Goal: Task Accomplishment & Management: Use online tool/utility

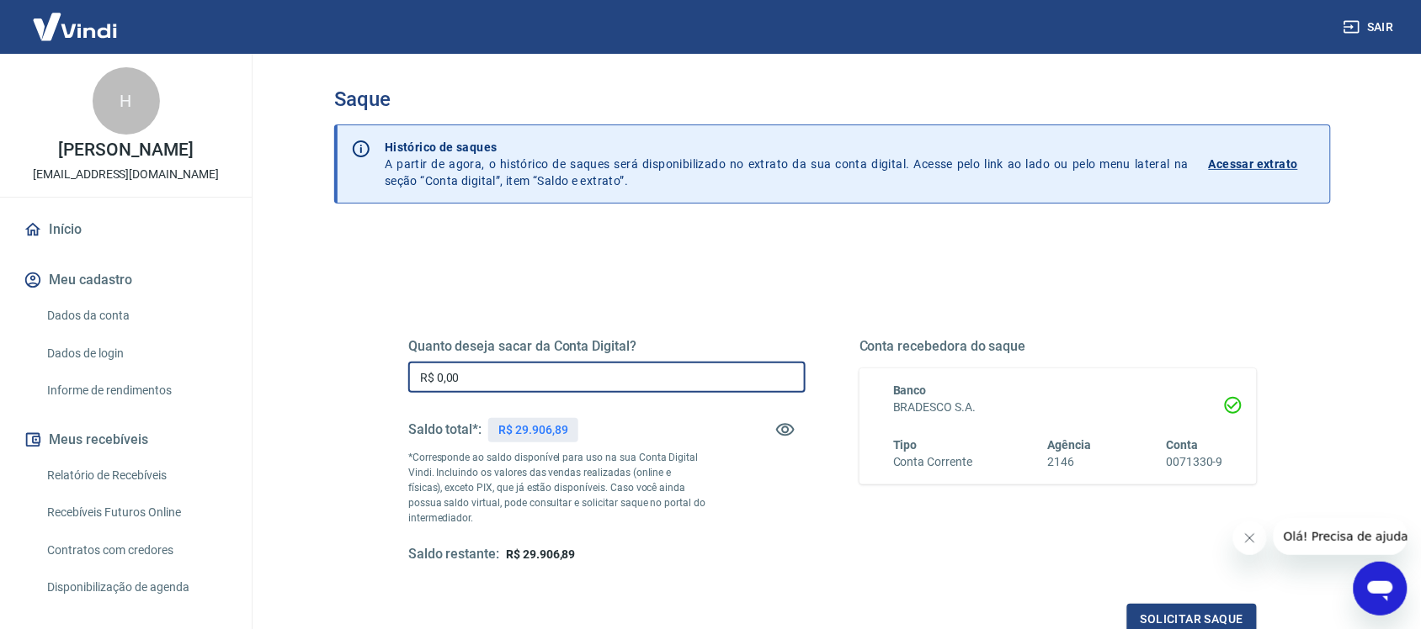
drag, startPoint x: 515, startPoint y: 385, endPoint x: 238, endPoint y: 411, distance: 278.1
click at [241, 410] on div "Sair H [PERSON_NAME] [EMAIL_ADDRESS][DOMAIN_NAME] Início Meu cadastro Dados da …" at bounding box center [710, 314] width 1421 height 629
type input "R$ 8.775,85"
click at [1183, 615] on button "Solicitar saque" at bounding box center [1192, 619] width 130 height 31
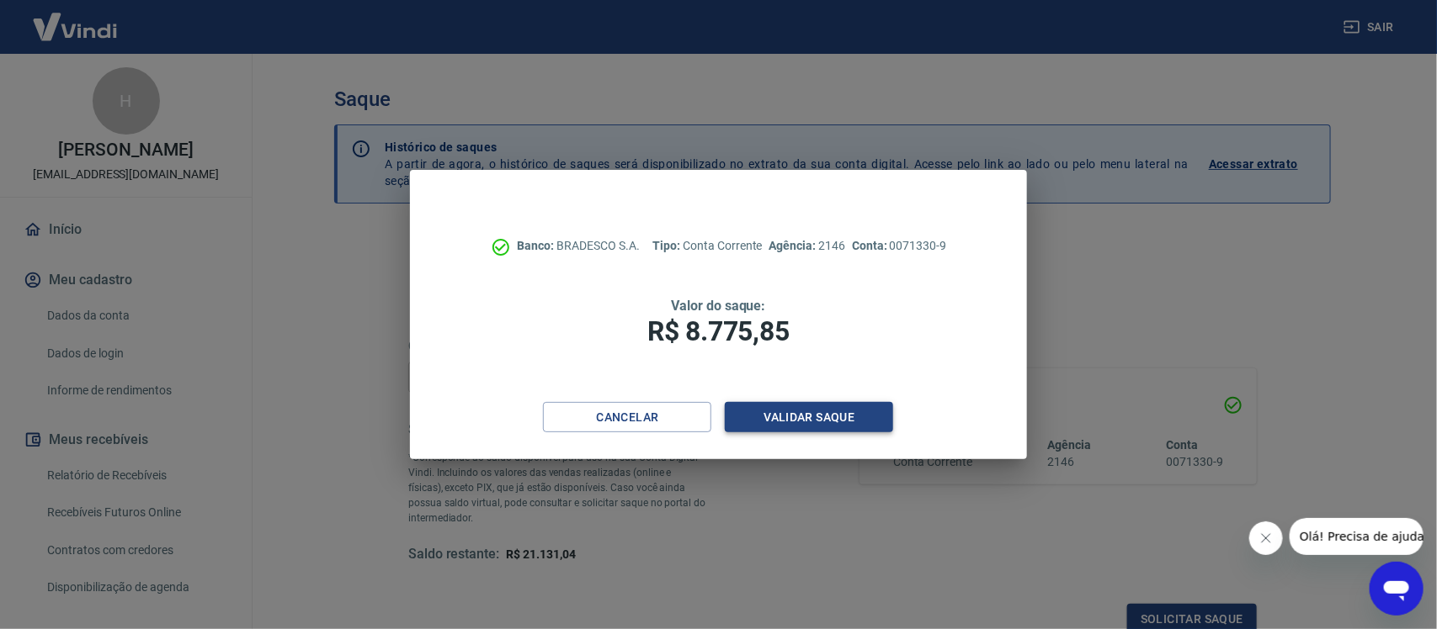
click at [783, 417] on button "Validar saque" at bounding box center [809, 417] width 168 height 31
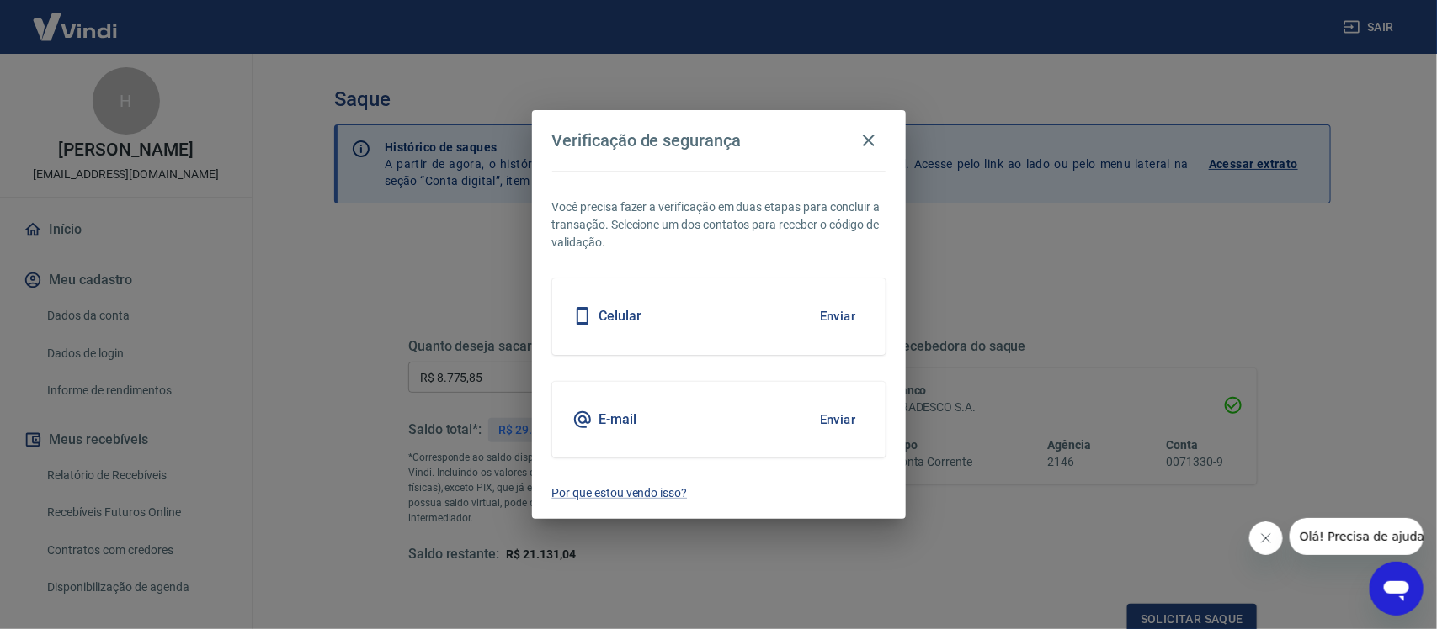
scroll to position [5, 0]
click at [661, 314] on div "Celular Enviar" at bounding box center [718, 317] width 333 height 76
click at [829, 316] on button "Enviar" at bounding box center [837, 316] width 55 height 35
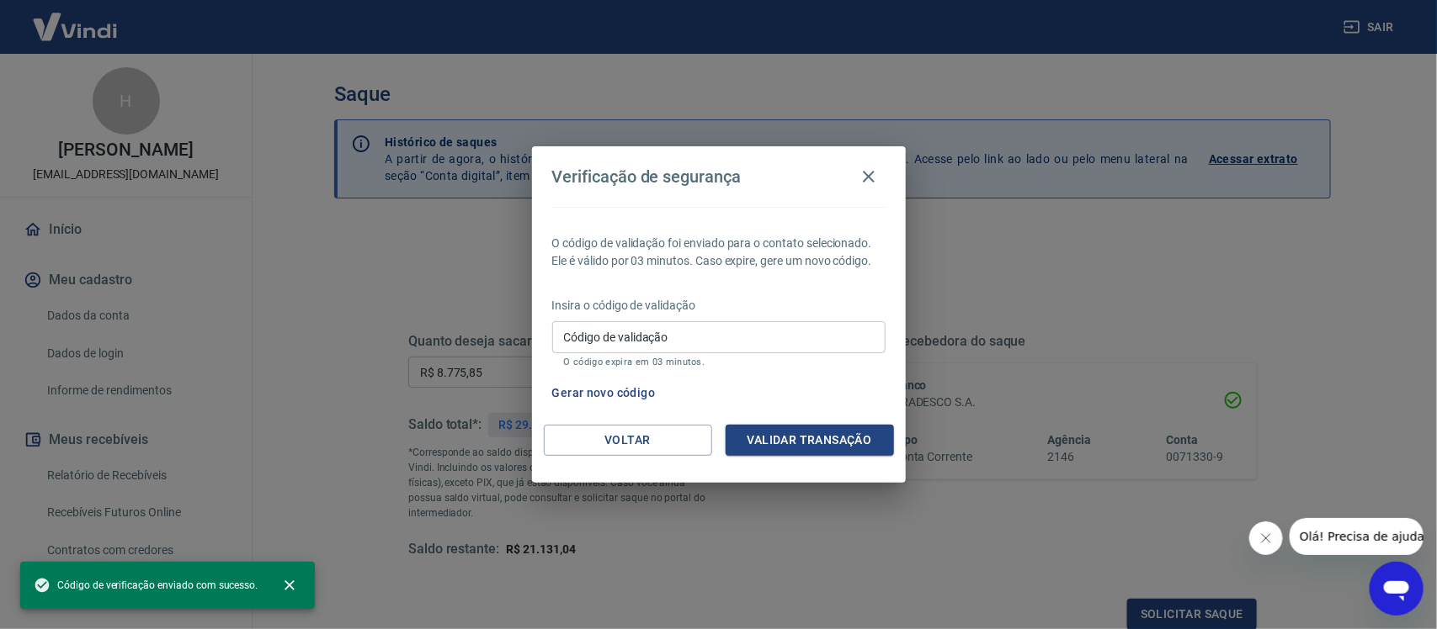
click at [667, 324] on input "Código de validação" at bounding box center [718, 336] width 333 height 31
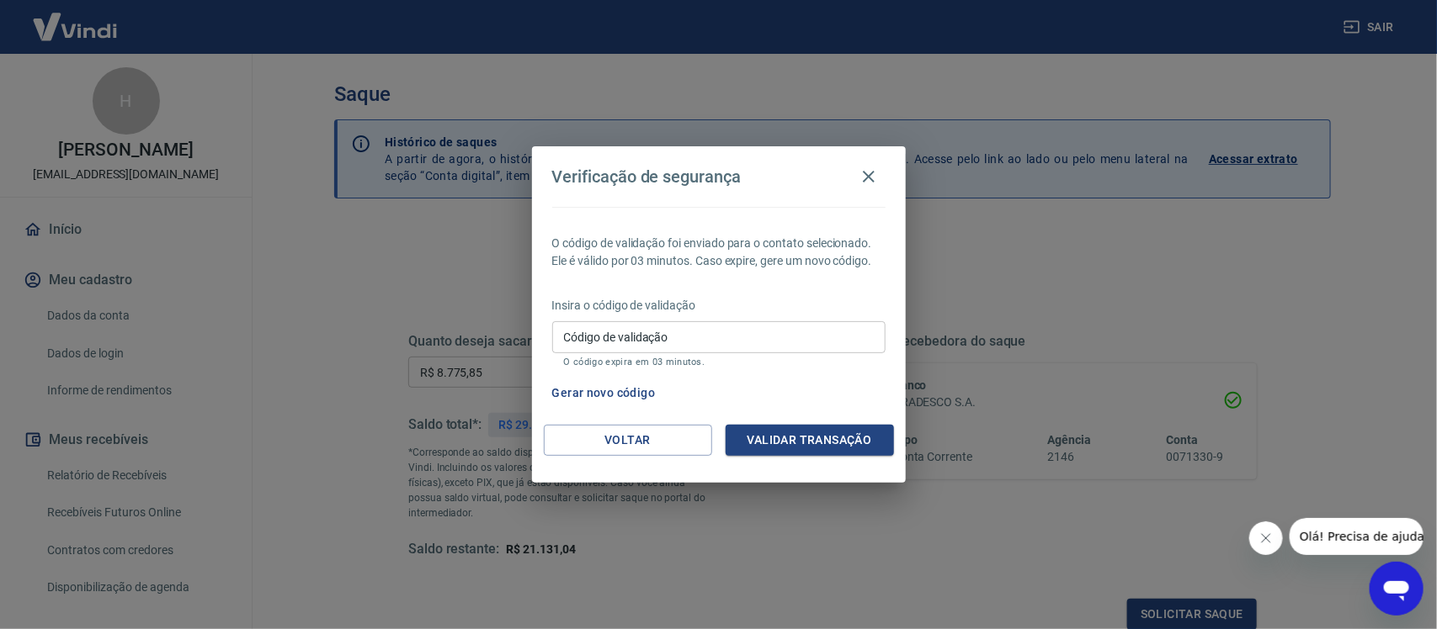
click at [1066, 253] on div "Verificação de segurança O código de validação foi enviado para o contato selec…" at bounding box center [718, 314] width 1437 height 629
click at [628, 392] on button "Gerar novo código" at bounding box center [603, 393] width 117 height 31
click at [604, 331] on input "Código de validação" at bounding box center [718, 336] width 333 height 31
